Goal: Task Accomplishment & Management: Use online tool/utility

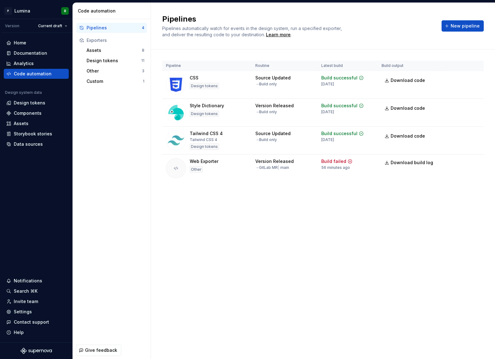
click at [259, 250] on div "Pipelines Pipelines automatically watch for events in the design system, run a …" at bounding box center [323, 181] width 344 height 356
click at [283, 239] on div "Pipelines Pipelines automatically watch for events in the design system, run a …" at bounding box center [323, 181] width 344 height 356
click at [300, 223] on div "Pipelines Pipelines automatically watch for events in the design system, run a …" at bounding box center [323, 181] width 344 height 356
click at [280, 225] on div "Pipelines Pipelines automatically watch for events in the design system, run a …" at bounding box center [323, 181] width 344 height 356
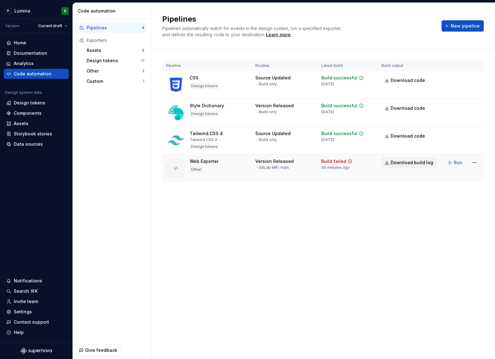
click at [410, 163] on span "Download build log" at bounding box center [412, 162] width 43 height 6
click at [267, 241] on div "Pipelines Pipelines automatically watch for events in the design system, run a …" at bounding box center [323, 181] width 344 height 356
click at [301, 230] on div "Pipelines Pipelines automatically watch for events in the design system, run a …" at bounding box center [323, 181] width 344 height 356
click at [265, 212] on div "Pipelines Pipelines automatically watch for events in the design system, run a …" at bounding box center [323, 181] width 344 height 356
click at [282, 201] on div "Pipeline Routine Latest build Build output CSS Design tokens Source Updated → B…" at bounding box center [323, 127] width 322 height 156
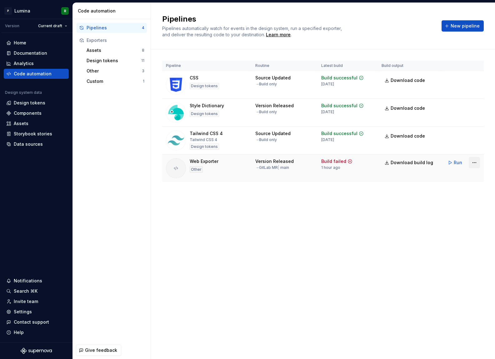
click at [475, 162] on html "P Lumina R Version Current draft Home Documentation Analytics Code automation D…" at bounding box center [247, 179] width 495 height 359
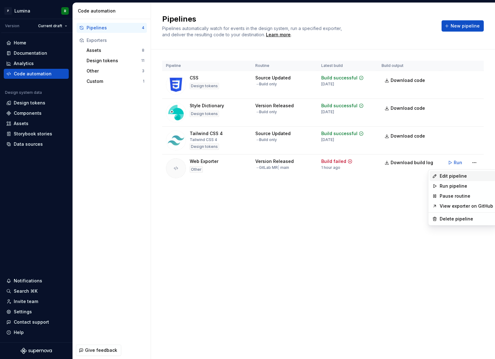
click at [460, 172] on div "Edit pipeline" at bounding box center [463, 176] width 66 height 10
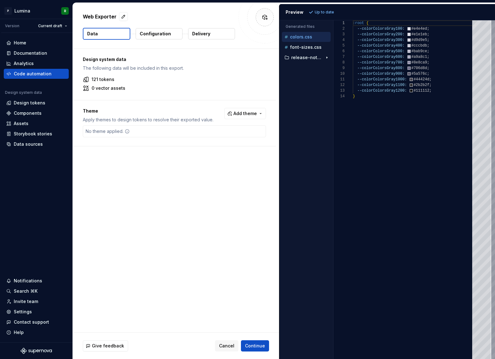
click at [154, 213] on div "Design system data The following data will be included in this export. 121 toke…" at bounding box center [176, 191] width 206 height 284
click at [193, 196] on div "Design system data The following data will be included in this export. 121 toke…" at bounding box center [176, 191] width 206 height 284
click at [301, 48] on p "font-sizes.css" at bounding box center [306, 47] width 32 height 5
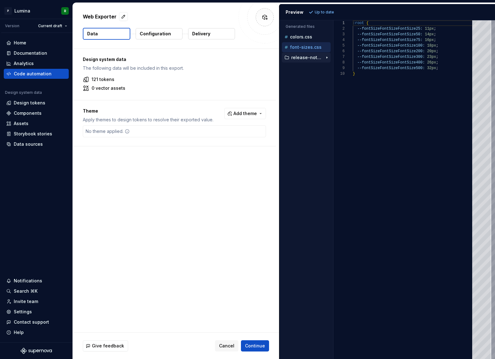
click at [305, 62] on div "release-notes" at bounding box center [306, 58] width 49 height 10
click at [311, 57] on p "release-notes" at bounding box center [306, 57] width 31 height 5
click at [311, 69] on p "0-0-0-1.md" at bounding box center [308, 67] width 25 height 5
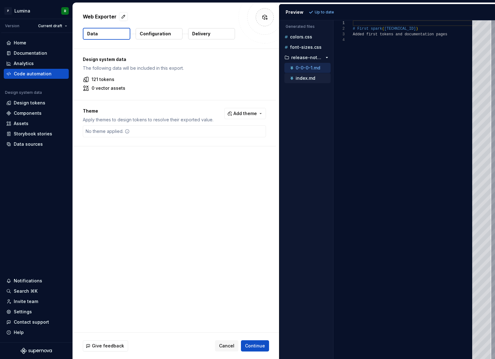
click at [311, 76] on p "index.md" at bounding box center [306, 78] width 20 height 5
click at [307, 39] on p "colors.css" at bounding box center [301, 36] width 22 height 5
type textarea "**********"
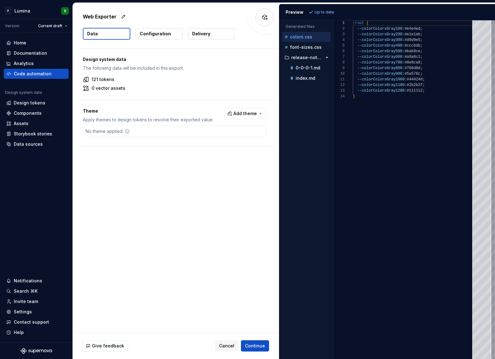
scroll to position [56, 0]
click at [135, 236] on div "Design system data The following data will be included in this export. 121 toke…" at bounding box center [176, 191] width 206 height 284
click at [162, 219] on div "Design system data The following data will be included in this export. 121 toke…" at bounding box center [176, 191] width 206 height 284
click at [34, 103] on div "Design tokens" at bounding box center [30, 103] width 32 height 6
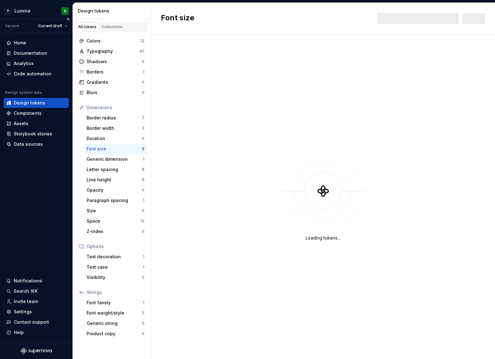
click at [34, 103] on div "Design tokens" at bounding box center [30, 103] width 32 height 6
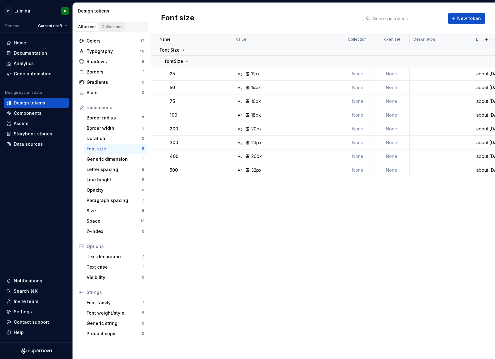
click at [112, 26] on div "Collections" at bounding box center [112, 26] width 21 height 5
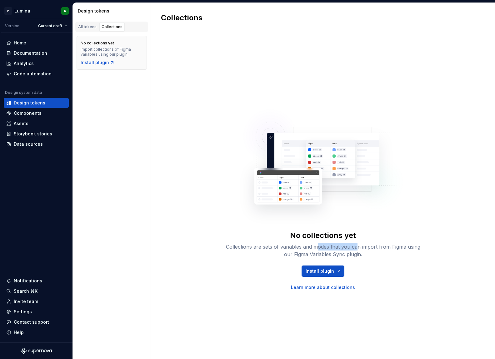
drag, startPoint x: 320, startPoint y: 247, endPoint x: 355, endPoint y: 247, distance: 35.0
click at [355, 247] on div "Collections are sets of variables and modes that you can import from Figma usin…" at bounding box center [323, 250] width 200 height 15
click at [162, 133] on div "No collections yet Collections are sets of variables and modes that you can imp…" at bounding box center [323, 196] width 344 height 326
click at [88, 26] on div "All tokens" at bounding box center [87, 26] width 18 height 5
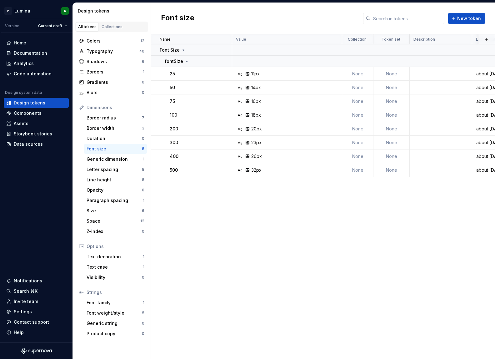
click at [211, 259] on div "Name Value Collection Token set Description Last updated Font Size fontSize 25 …" at bounding box center [323, 196] width 344 height 325
click at [219, 209] on div "Name Value Collection Token set Description Last updated Font Size fontSize 25 …" at bounding box center [323, 196] width 344 height 325
click at [35, 111] on div "Components" at bounding box center [28, 113] width 28 height 6
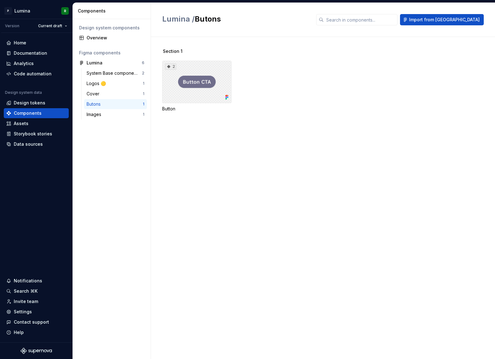
click at [199, 85] on div "2" at bounding box center [196, 82] width 69 height 43
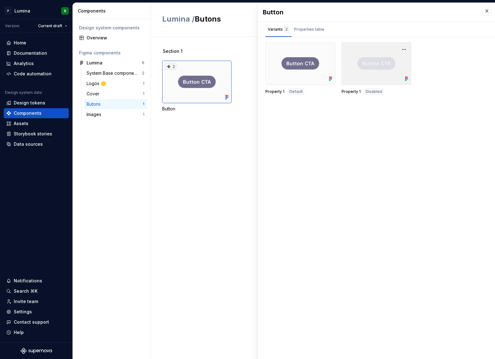
click at [379, 70] on div at bounding box center [377, 63] width 70 height 43
click at [372, 63] on div at bounding box center [377, 63] width 70 height 43
click at [307, 63] on div at bounding box center [300, 63] width 70 height 43
click at [331, 51] on button "button" at bounding box center [328, 49] width 9 height 9
click at [353, 146] on div "Button Variants 2 Properties table Property 1 Default Property 1 Disabled Prope…" at bounding box center [376, 181] width 237 height 356
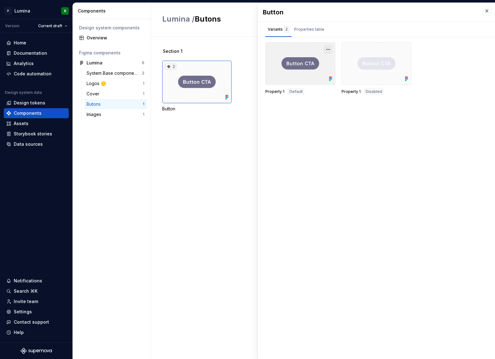
click at [328, 50] on button "button" at bounding box center [328, 49] width 9 height 9
click at [321, 62] on div "Open in [GEOGRAPHIC_DATA]" at bounding box center [308, 67] width 41 height 19
click at [29, 53] on div "Documentation" at bounding box center [30, 53] width 33 height 6
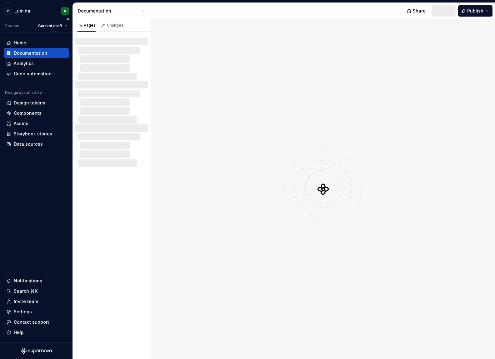
click at [33, 53] on div "Documentation" at bounding box center [30, 53] width 33 height 6
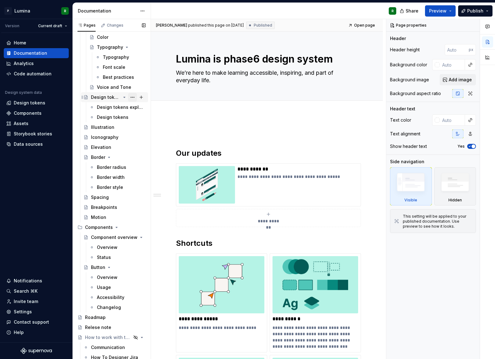
scroll to position [205, 0]
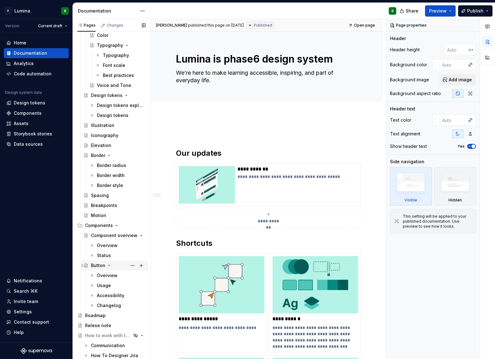
click at [99, 267] on div "Button" at bounding box center [98, 265] width 14 height 6
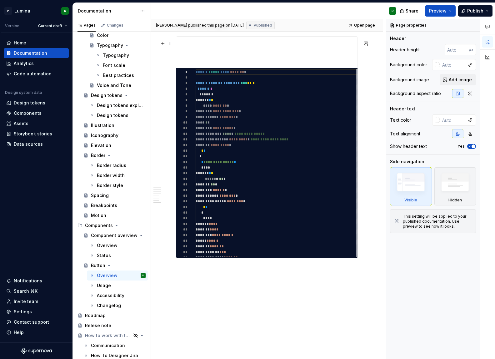
scroll to position [546, 0]
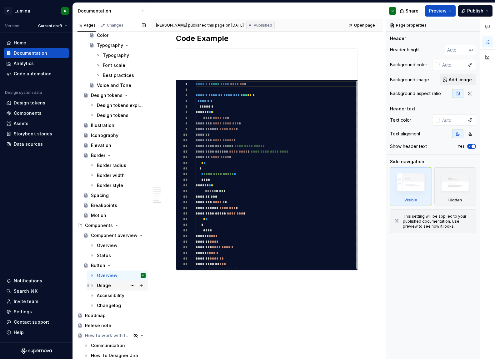
click at [116, 287] on div "Usage" at bounding box center [121, 285] width 49 height 9
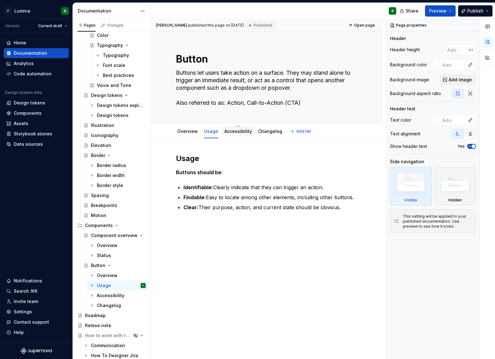
click at [235, 131] on link "Accessibility" at bounding box center [238, 130] width 28 height 5
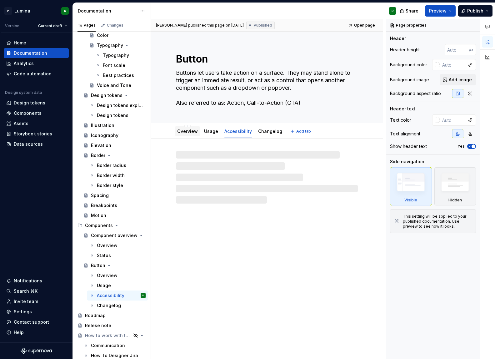
click at [194, 132] on link "Overview" at bounding box center [187, 130] width 21 height 5
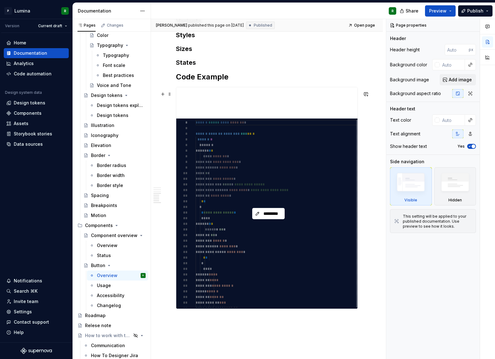
scroll to position [483, 0]
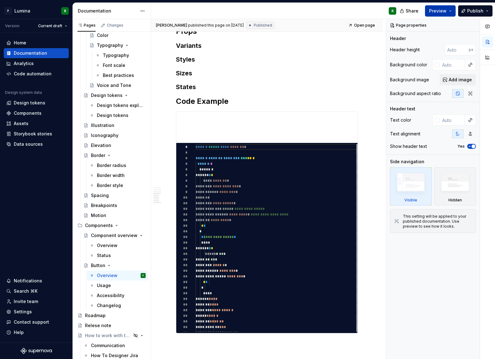
click at [450, 11] on button "Preview" at bounding box center [440, 10] width 31 height 11
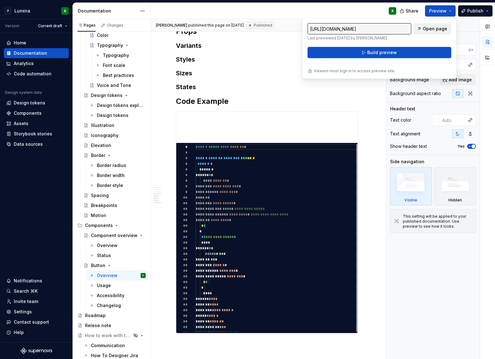
click at [436, 30] on span "Open page" at bounding box center [435, 29] width 24 height 6
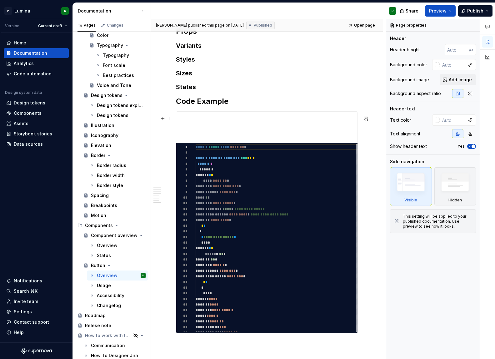
click at [176, 117] on div "**********" at bounding box center [267, 222] width 182 height 222
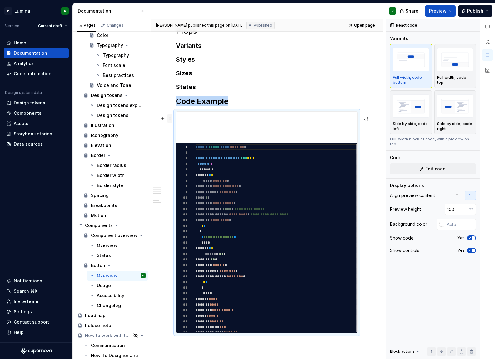
click at [170, 118] on span at bounding box center [169, 118] width 5 height 9
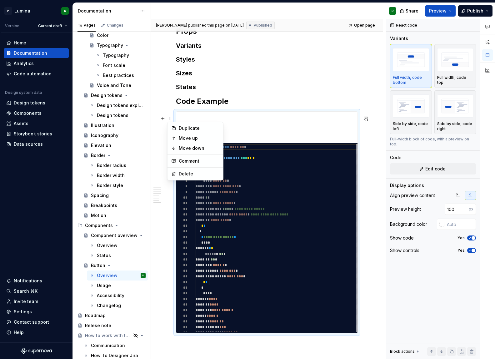
click at [239, 103] on h2 "Code Example" at bounding box center [267, 101] width 182 height 10
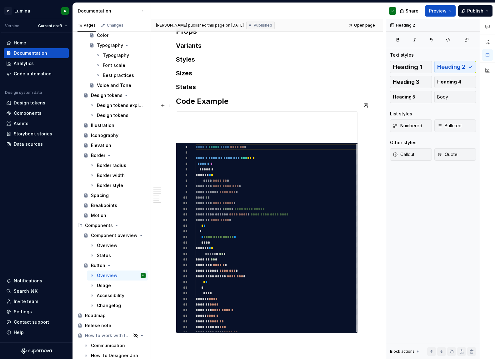
click at [239, 104] on h2 "Code Example" at bounding box center [267, 101] width 182 height 10
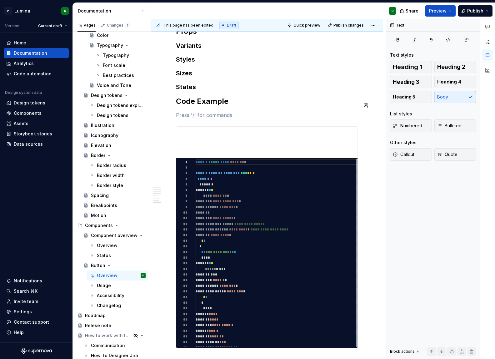
type textarea "*"
click at [191, 119] on p at bounding box center [267, 115] width 182 height 8
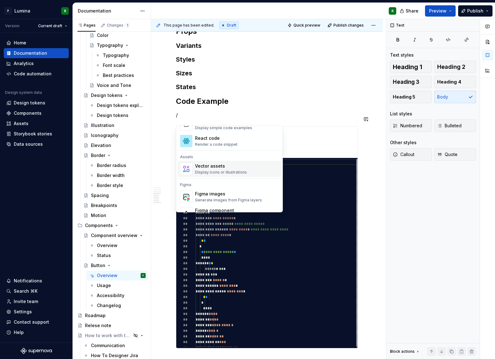
scroll to position [528, 0]
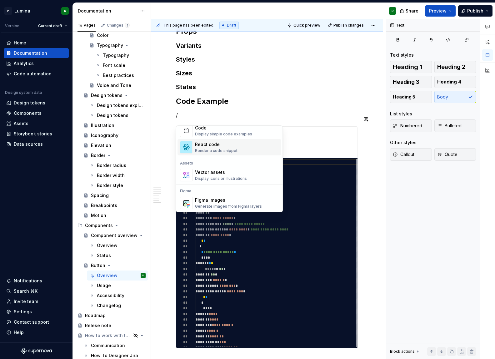
click at [207, 151] on div "Render a code snippet" at bounding box center [216, 150] width 43 height 5
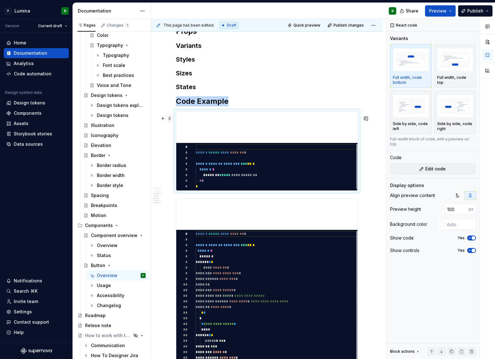
click at [170, 119] on span at bounding box center [169, 118] width 5 height 9
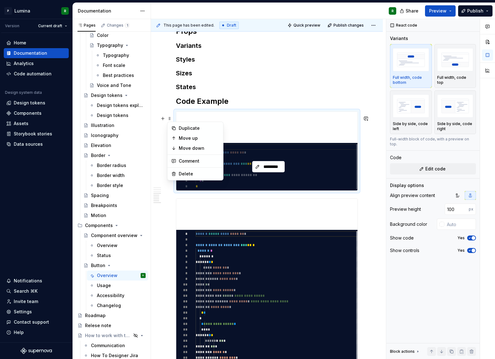
click at [249, 149] on div "*********" at bounding box center [268, 167] width 184 height 48
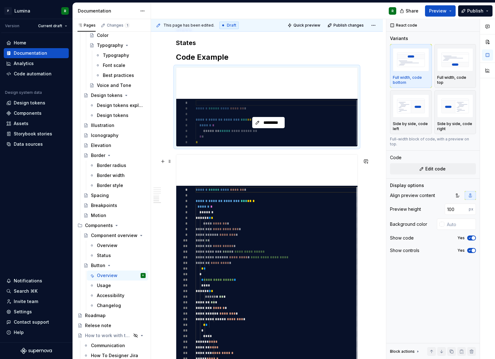
scroll to position [531, 0]
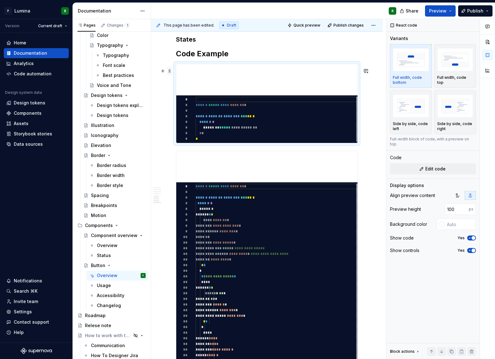
click at [171, 70] on span at bounding box center [169, 71] width 5 height 9
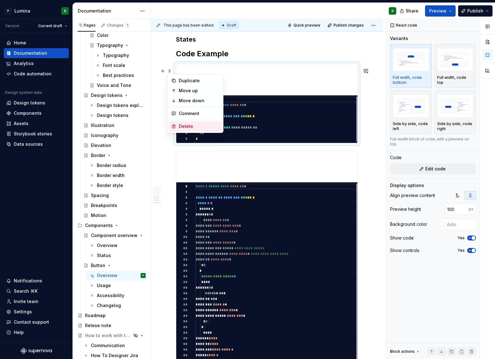
click at [187, 127] on div "Delete" at bounding box center [199, 126] width 41 height 6
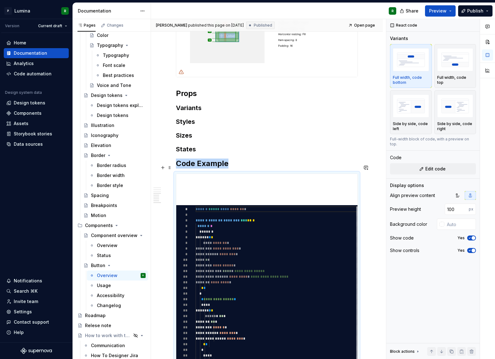
click at [234, 169] on h2 "Code Example" at bounding box center [267, 164] width 182 height 10
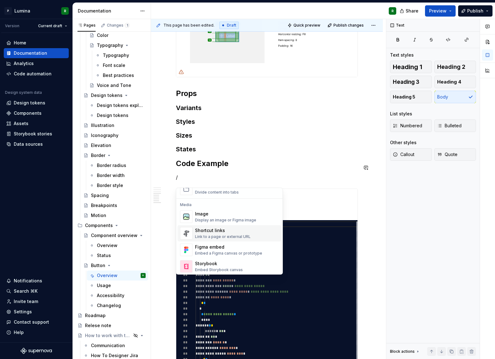
scroll to position [293, 0]
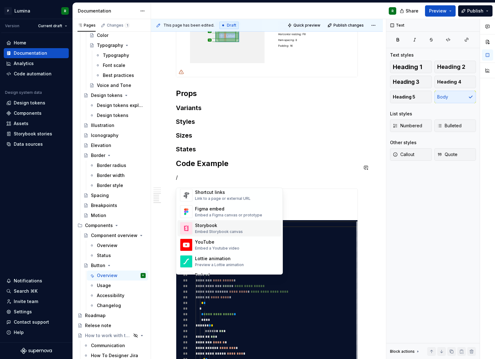
click at [220, 226] on div "Storybook" at bounding box center [219, 225] width 48 height 6
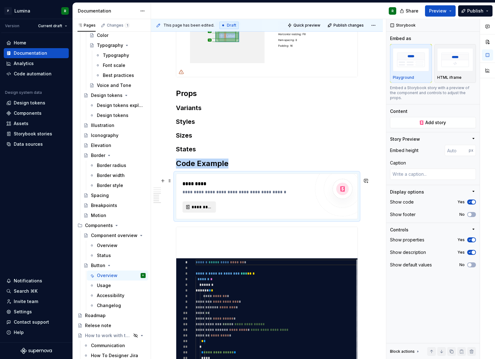
click at [195, 210] on span "*********" at bounding box center [202, 207] width 20 height 6
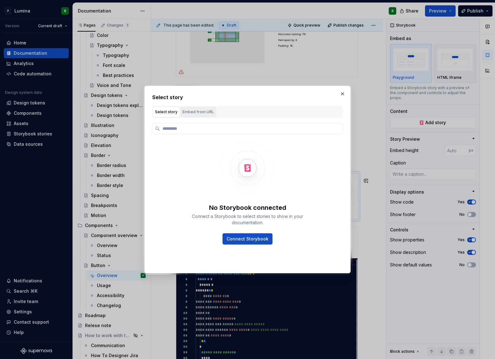
click at [194, 112] on div "Embed from URL" at bounding box center [199, 112] width 32 height 6
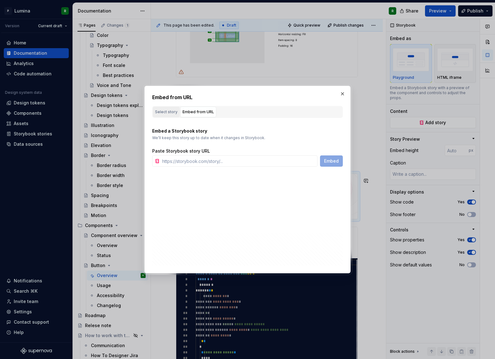
click at [163, 114] on div "Select story" at bounding box center [166, 112] width 23 height 6
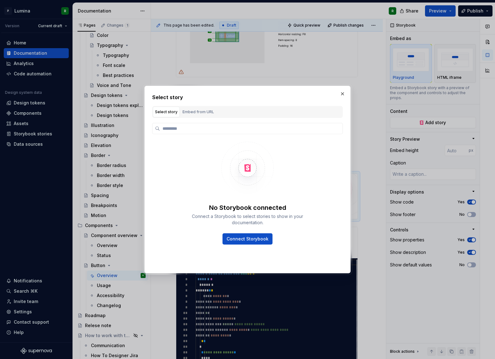
type textarea "*"
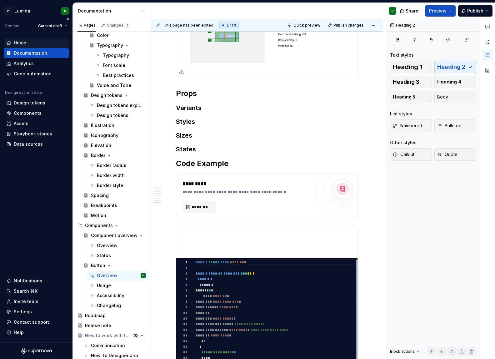
click at [17, 41] on div "Home" at bounding box center [20, 43] width 13 height 6
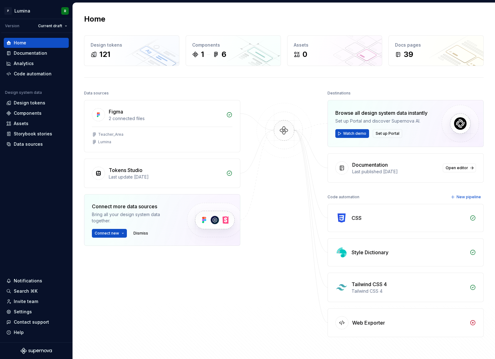
click at [204, 295] on div "Data sources Figma 2 connected files Teacher_Area Lumina Tokens Studio Last upd…" at bounding box center [162, 196] width 156 height 215
click at [234, 291] on div "Data sources Figma 2 connected files Teacher_Area Lumina Tokens Studio Last upd…" at bounding box center [162, 196] width 156 height 215
click at [259, 270] on div at bounding box center [284, 213] width 63 height 248
click at [232, 275] on div "Figma 2 connected files Teacher_Area Lumina Tokens Studio Last update [DATE] Co…" at bounding box center [162, 188] width 156 height 177
click at [249, 269] on div "Data sources Figma 2 connected files Teacher_Area Lumina Tokens Studio Last upd…" at bounding box center [284, 225] width 400 height 273
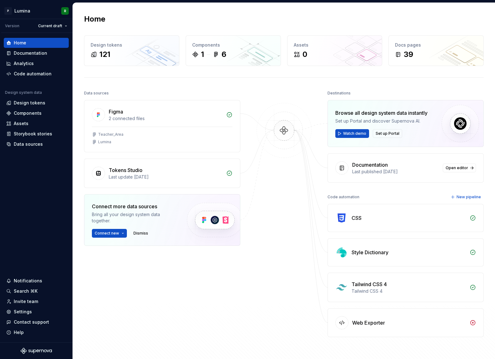
click at [239, 284] on div "Data sources Figma 2 connected files Teacher_Area Lumina Tokens Studio Last upd…" at bounding box center [162, 196] width 156 height 215
click at [276, 281] on div at bounding box center [284, 213] width 63 height 248
click at [270, 291] on div at bounding box center [284, 213] width 63 height 248
click at [287, 291] on div at bounding box center [284, 213] width 63 height 248
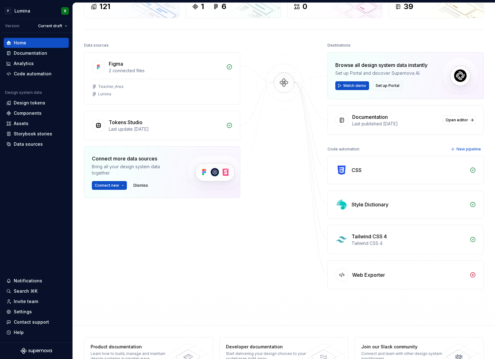
scroll to position [68, 0]
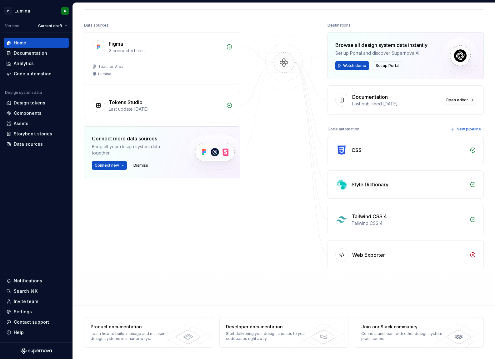
click at [389, 255] on div "Web Exporter" at bounding box center [409, 255] width 114 height 8
click at [379, 255] on div "Web Exporter" at bounding box center [368, 255] width 33 height 8
click at [337, 254] on div at bounding box center [341, 254] width 13 height 13
click at [342, 254] on icon at bounding box center [342, 255] width 6 height 6
click at [269, 265] on div at bounding box center [284, 145] width 63 height 248
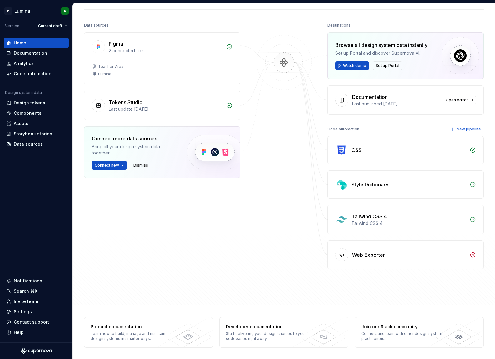
click at [247, 272] on div "Data sources Figma 2 connected files Teacher_Area Lumina Tokens Studio Last upd…" at bounding box center [284, 157] width 400 height 273
click at [256, 268] on div at bounding box center [284, 145] width 63 height 248
click at [306, 266] on div at bounding box center [284, 145] width 63 height 248
click at [376, 256] on div "Web Exporter" at bounding box center [368, 255] width 33 height 8
click at [338, 256] on div at bounding box center [341, 254] width 13 height 13
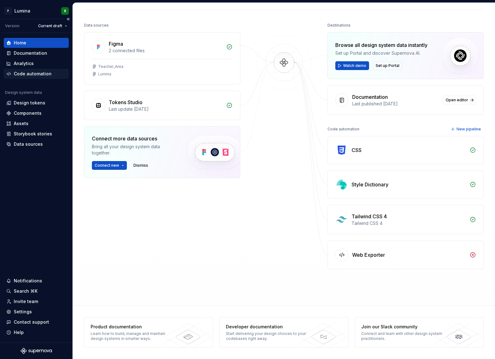
click at [38, 72] on div "Code automation" at bounding box center [33, 74] width 38 height 6
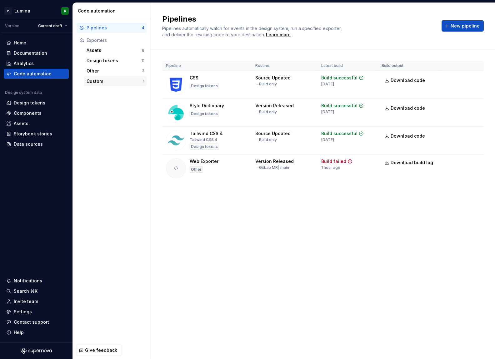
click at [102, 84] on div "Custom" at bounding box center [115, 81] width 56 height 6
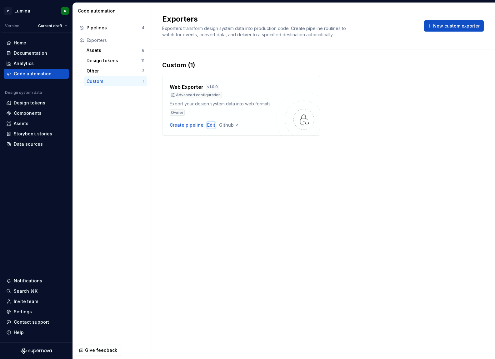
click at [209, 126] on div "Edit" at bounding box center [211, 125] width 8 height 6
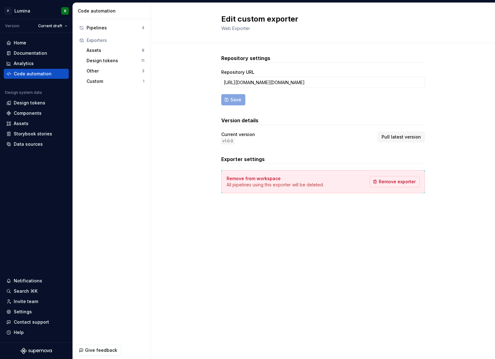
click at [266, 18] on h2 "Edit custom exporter" at bounding box center [319, 19] width 196 height 10
click at [241, 20] on h2 "Edit custom exporter" at bounding box center [319, 19] width 196 height 10
click at [241, 29] on span "Web Exporter" at bounding box center [235, 28] width 29 height 5
click at [108, 82] on div "Custom" at bounding box center [115, 81] width 56 height 6
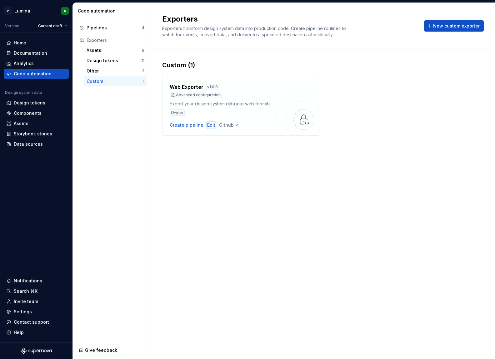
click at [208, 122] on div "Edit" at bounding box center [211, 125] width 8 height 6
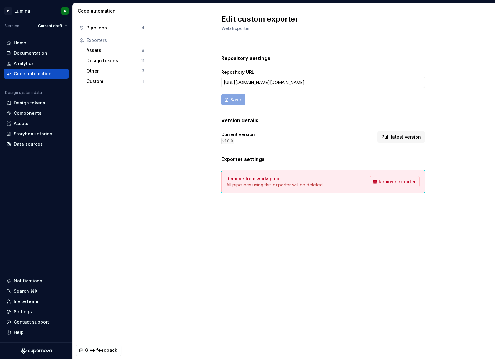
click at [247, 54] on h3 "Repository settings" at bounding box center [323, 58] width 204 height 8
click at [244, 117] on h3 "Version details" at bounding box center [323, 121] width 204 height 8
click at [266, 143] on div "Current version v 1.0.0 Pull latest version" at bounding box center [323, 137] width 204 height 13
click at [160, 98] on div "Repository settings Repository URL [URL][DOMAIN_NAME][DOMAIN_NAME] Save Version…" at bounding box center [323, 130] width 344 height 174
click at [256, 192] on div "Remove from workspace All pipelines using this exporter will be deleted. Remove…" at bounding box center [323, 181] width 204 height 23
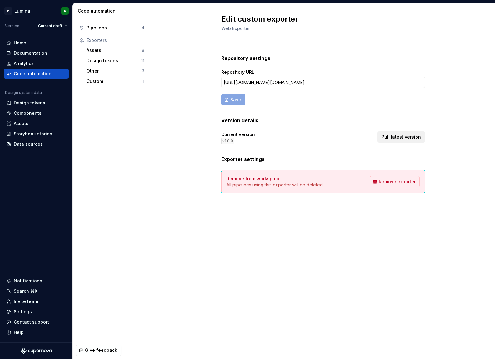
click at [405, 135] on span "Pull latest version" at bounding box center [401, 137] width 39 height 6
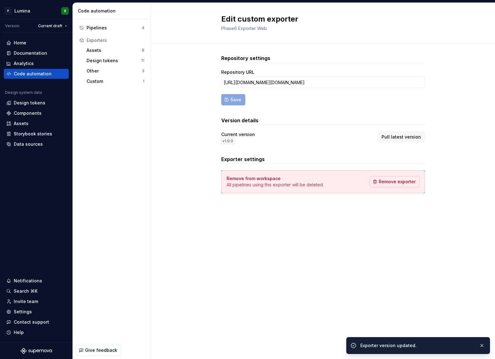
click at [189, 122] on div "Repository settings Repository URL [URL][DOMAIN_NAME][DOMAIN_NAME] Save Version…" at bounding box center [323, 130] width 344 height 174
click at [102, 83] on div "Custom" at bounding box center [115, 81] width 56 height 6
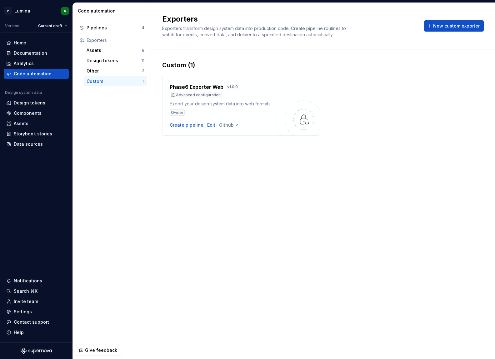
click at [259, 255] on div "Exporters Exporters transform design system data into production code. Create p…" at bounding box center [323, 181] width 344 height 356
click at [286, 222] on div "Exporters Exporters transform design system data into production code. Create p…" at bounding box center [323, 181] width 344 height 356
click at [253, 247] on div "Exporters Exporters transform design system data into production code. Create p…" at bounding box center [323, 181] width 344 height 356
click at [231, 215] on div "Exporters Exporters transform design system data into production code. Create p…" at bounding box center [323, 181] width 344 height 356
click at [244, 200] on div "Exporters Exporters transform design system data into production code. Create p…" at bounding box center [323, 181] width 344 height 356
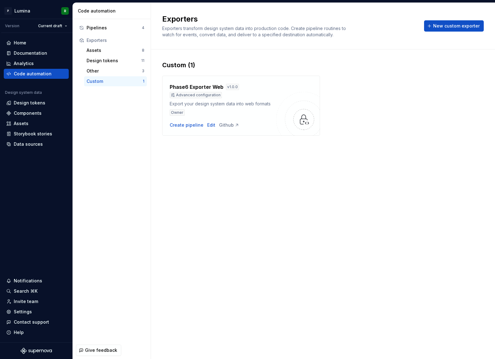
drag, startPoint x: 256, startPoint y: 205, endPoint x: 264, endPoint y: 187, distance: 20.2
click at [255, 205] on div "Exporters Exporters transform design system data into production code. Create p…" at bounding box center [323, 181] width 344 height 356
click at [264, 187] on div "Exporters Exporters transform design system data into production code. Create p…" at bounding box center [323, 181] width 344 height 356
click at [32, 73] on div "Code automation" at bounding box center [33, 74] width 38 height 6
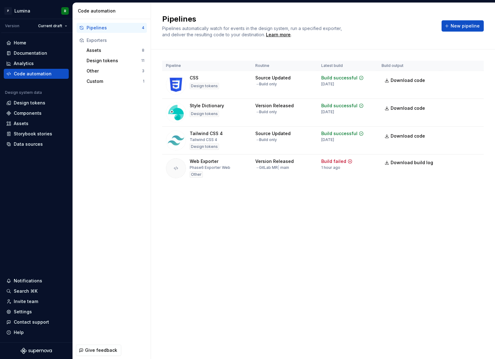
click at [211, 204] on div "Pipeline Routine Latest build Build output CSS Design tokens Source Updated → B…" at bounding box center [323, 127] width 322 height 156
click at [227, 192] on div "Pipeline Routine Latest build Build output CSS Design tokens Source Updated → B…" at bounding box center [323, 127] width 322 height 156
click at [478, 163] on html "P Lumina R Version Current draft Home Documentation Analytics Code automation D…" at bounding box center [247, 179] width 495 height 359
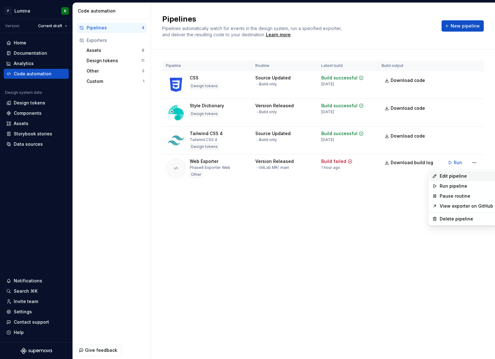
click at [459, 176] on div "Edit pipeline" at bounding box center [466, 176] width 53 height 6
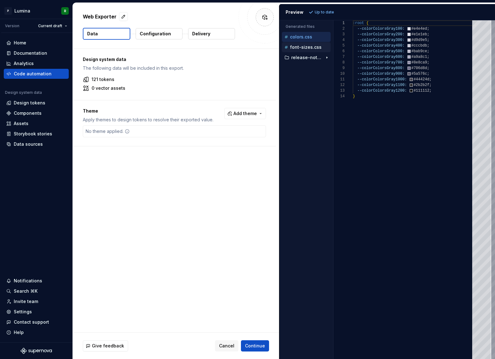
click at [298, 48] on p "font-sizes.css" at bounding box center [306, 47] width 32 height 5
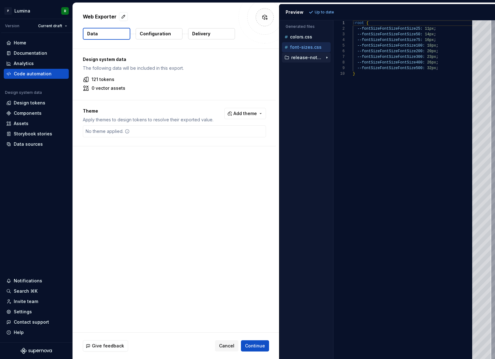
click at [300, 60] on button "release-notes" at bounding box center [306, 57] width 49 height 7
click at [305, 79] on p "index.md" at bounding box center [306, 78] width 20 height 5
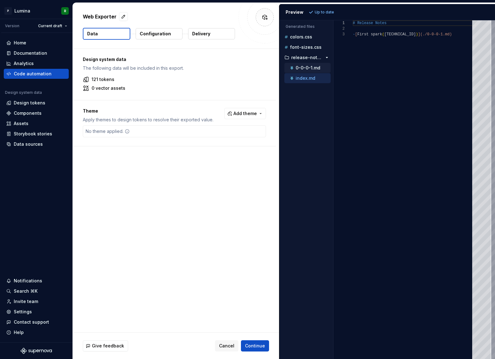
click at [307, 68] on p "0-0-0-1.md" at bounding box center [308, 67] width 25 height 5
click at [305, 79] on p "index.md" at bounding box center [306, 78] width 20 height 5
click at [307, 68] on p "0-0-0-1.md" at bounding box center [308, 67] width 25 height 5
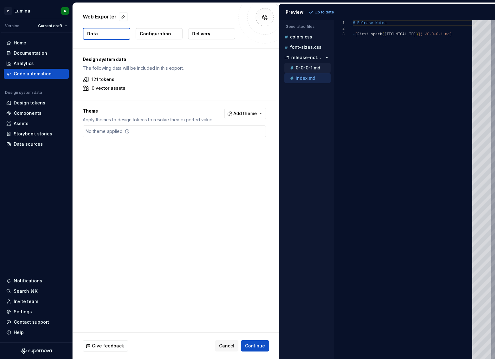
scroll to position [17, 0]
click at [304, 46] on p "font-sizes.css" at bounding box center [306, 47] width 32 height 5
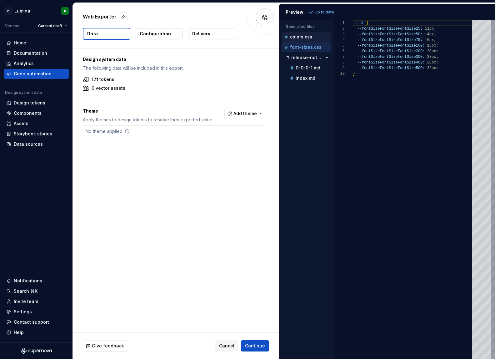
click at [303, 38] on p "colors.css" at bounding box center [301, 36] width 22 height 5
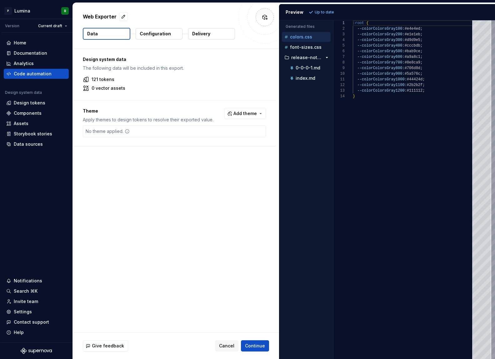
click at [308, 102] on div "Accessibility guide for tree . Navigate the tree with the arrow keys. Common tr…" at bounding box center [306, 194] width 54 height 329
click at [303, 47] on p "font-sizes.css" at bounding box center [306, 47] width 32 height 5
type textarea "**********"
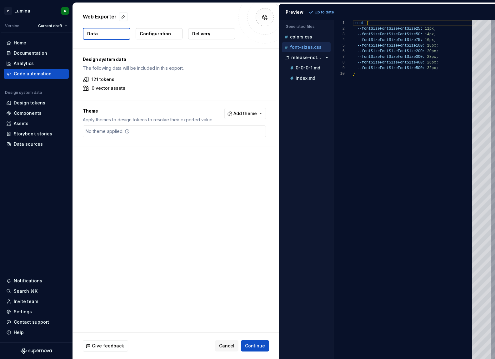
scroll to position [51, 0]
click at [305, 136] on div "Accessibility guide for tree . Navigate the tree with the arrow keys. Common tr…" at bounding box center [306, 194] width 54 height 329
click at [314, 130] on div "Accessibility guide for tree . Navigate the tree with the arrow keys. Common tr…" at bounding box center [306, 194] width 54 height 329
click at [165, 186] on div "Design system data The following data will be included in this export. 121 toke…" at bounding box center [176, 191] width 206 height 284
drag, startPoint x: 150, startPoint y: 209, endPoint x: 175, endPoint y: 185, distance: 34.5
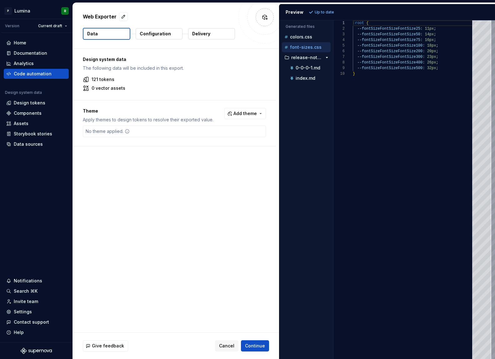
click at [150, 209] on div "Design system data The following data will be included in this export. 121 toke…" at bounding box center [176, 191] width 206 height 284
click at [178, 180] on div "Design system data The following data will be included in this export. 121 toke…" at bounding box center [176, 191] width 206 height 284
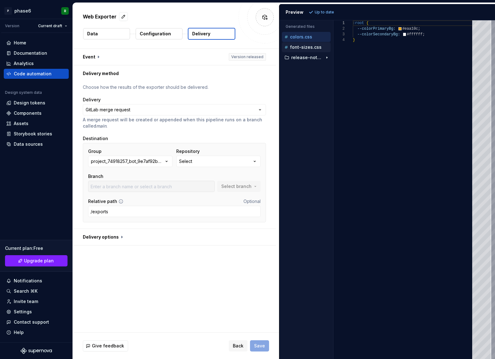
click at [308, 46] on p "font-sizes.css" at bounding box center [306, 47] width 32 height 5
click at [306, 55] on p "release-notes" at bounding box center [306, 57] width 31 height 5
click at [307, 38] on p "colors.css" at bounding box center [301, 36] width 22 height 5
type textarea "**********"
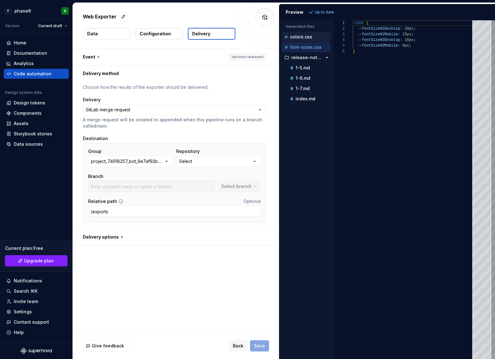
scroll to position [17, 0]
click at [157, 35] on p "Configuration" at bounding box center [155, 34] width 31 height 6
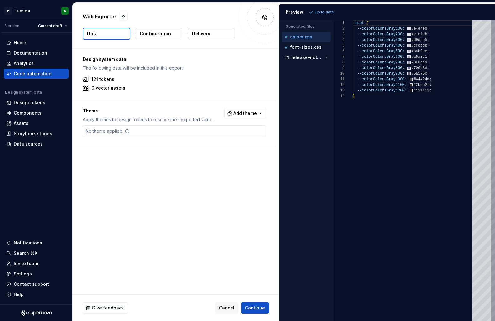
drag, startPoint x: 279, startPoint y: 78, endPoint x: 271, endPoint y: 80, distance: 7.9
click at [271, 80] on div "Web Exporter Data Configuration Delivery Design system data The following data …" at bounding box center [284, 162] width 422 height 319
click at [308, 47] on p "font-sizes.css" at bounding box center [306, 47] width 32 height 5
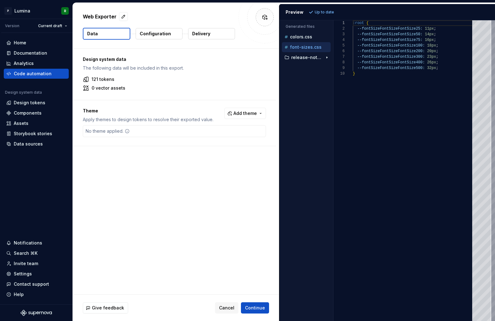
scroll to position [51, 0]
drag, startPoint x: 364, startPoint y: 45, endPoint x: 388, endPoint y: 45, distance: 24.4
click at [388, 45] on span "--fontSizeFontSizeFontSize100:" at bounding box center [391, 45] width 68 height 4
click at [380, 46] on div ":root { --fontSizeFontSizeFontSize25: 11px ; --fontSizeFontSizeFontSize50: 14px…" at bounding box center [414, 170] width 123 height 301
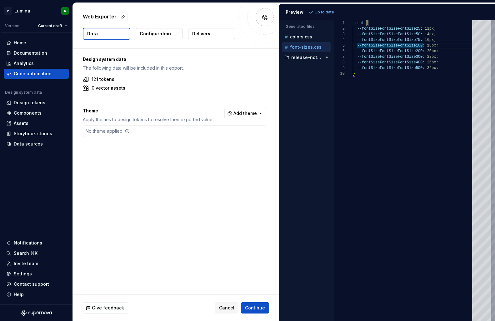
click at [362, 46] on div ":root { --fontSizeFontSizeFontSize25: 11px ; --fontSizeFontSizeFontSize50: 14px…" at bounding box center [414, 170] width 123 height 301
click at [361, 45] on div ":root { --fontSizeFontSizeFontSize25: 11px ; --fontSizeFontSizeFontSize50: 14px…" at bounding box center [414, 170] width 123 height 301
type textarea "**********"
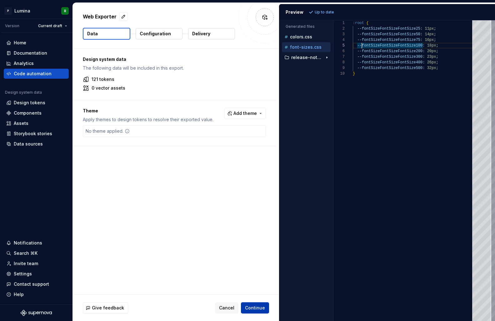
scroll to position [23, 9]
